Goal: Task Accomplishment & Management: Use online tool/utility

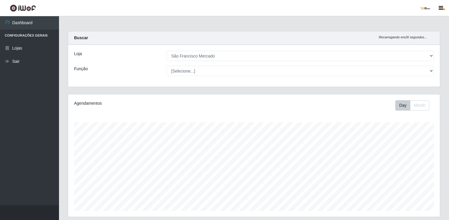
select select "168"
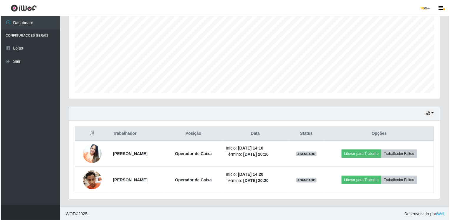
scroll to position [122, 371]
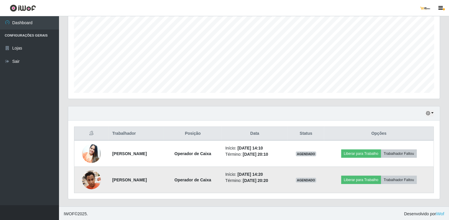
click at [96, 171] on td at bounding box center [91, 180] width 34 height 26
click at [95, 175] on img at bounding box center [91, 179] width 19 height 25
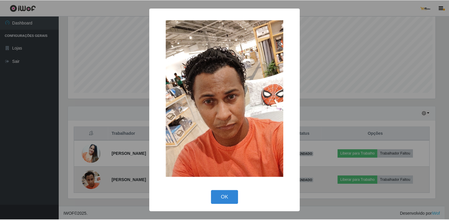
scroll to position [122, 369]
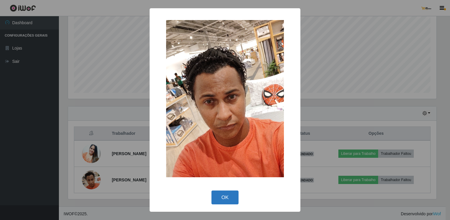
click at [230, 194] on button "OK" at bounding box center [225, 197] width 27 height 14
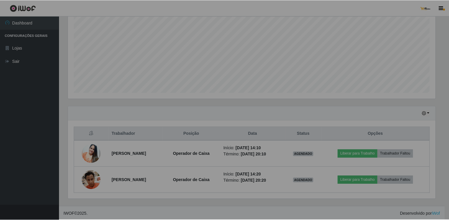
scroll to position [122, 371]
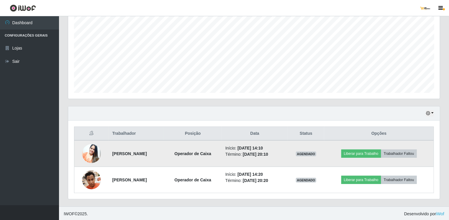
click at [87, 152] on img at bounding box center [91, 154] width 19 height 24
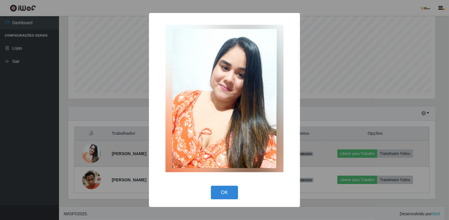
scroll to position [122, 369]
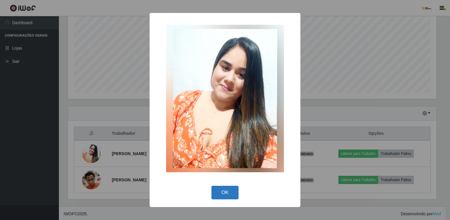
click at [235, 198] on button "OK" at bounding box center [225, 193] width 27 height 14
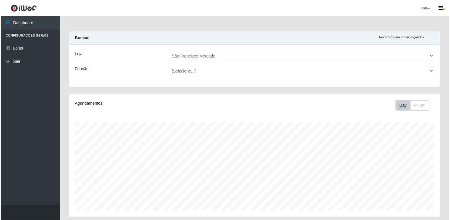
scroll to position [118, 0]
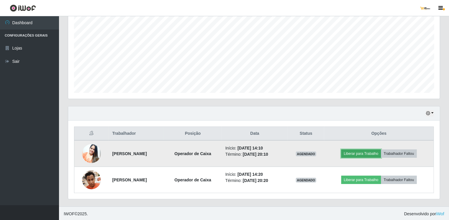
click at [377, 154] on button "Liberar para Trabalho" at bounding box center [361, 153] width 40 height 8
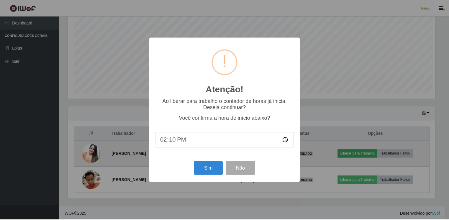
scroll to position [122, 369]
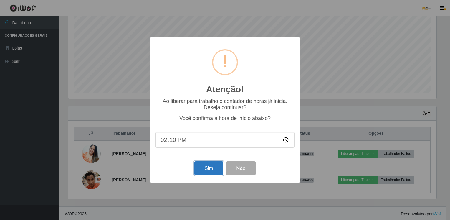
click at [211, 169] on button "Sim" at bounding box center [209, 168] width 29 height 14
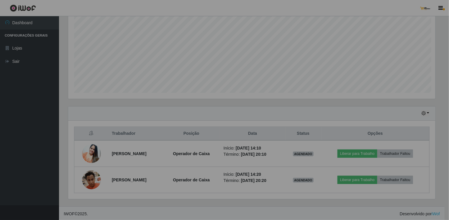
scroll to position [122, 371]
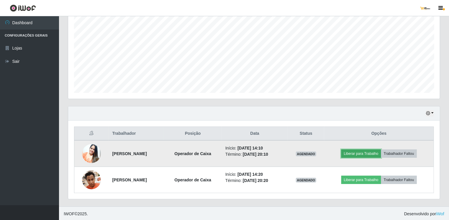
click at [372, 150] on button "Liberar para Trabalho" at bounding box center [361, 153] width 40 height 8
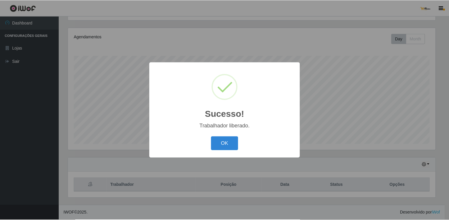
scroll to position [65, 0]
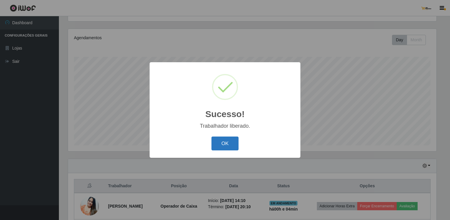
click at [225, 141] on button "OK" at bounding box center [225, 143] width 27 height 14
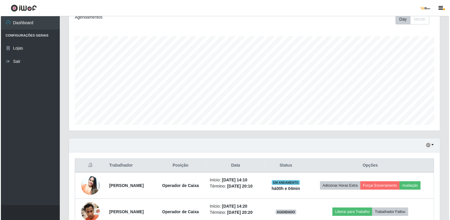
scroll to position [118, 0]
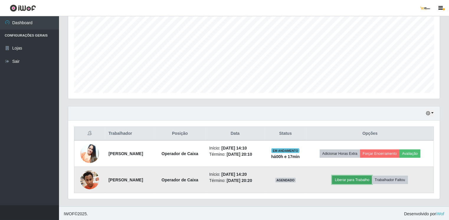
click at [355, 178] on button "Liberar para Trabalho" at bounding box center [352, 180] width 40 height 8
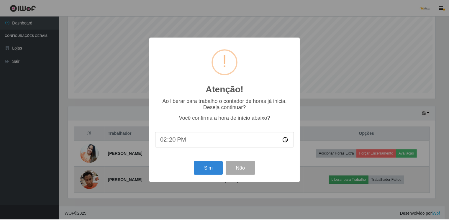
scroll to position [122, 369]
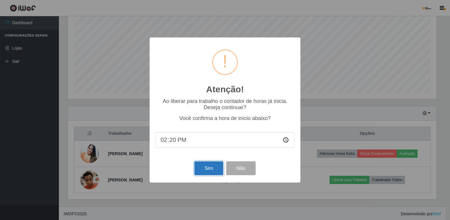
click at [210, 168] on button "Sim" at bounding box center [209, 168] width 29 height 14
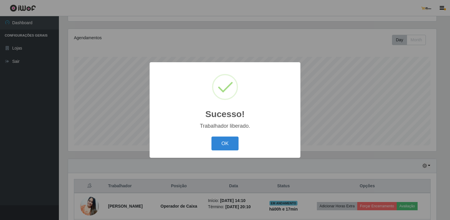
click at [236, 129] on div "Trabalhador liberado." at bounding box center [225, 126] width 139 height 6
click at [231, 141] on button "OK" at bounding box center [225, 143] width 27 height 14
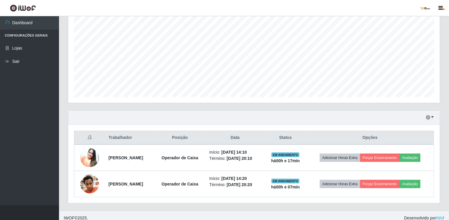
scroll to position [118, 0]
